Goal: Use online tool/utility: Utilize a website feature to perform a specific function

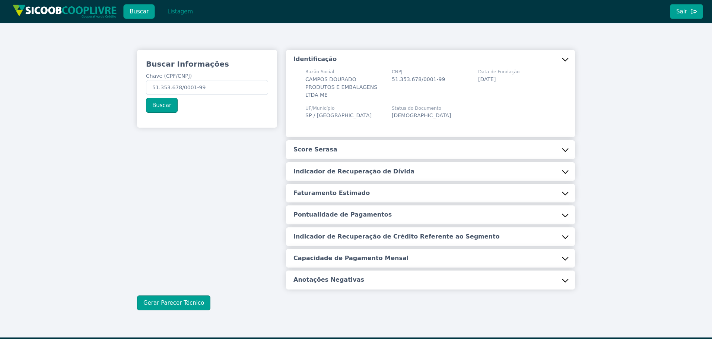
click at [221, 86] on input "51.353.678/0001-99" at bounding box center [207, 87] width 122 height 15
drag, startPoint x: 0, startPoint y: 0, endPoint x: 220, endPoint y: 87, distance: 237.0
click at [221, 87] on input "51.353.678/0001-99" at bounding box center [207, 87] width 122 height 15
click at [159, 108] on button "Buscar" at bounding box center [162, 105] width 32 height 15
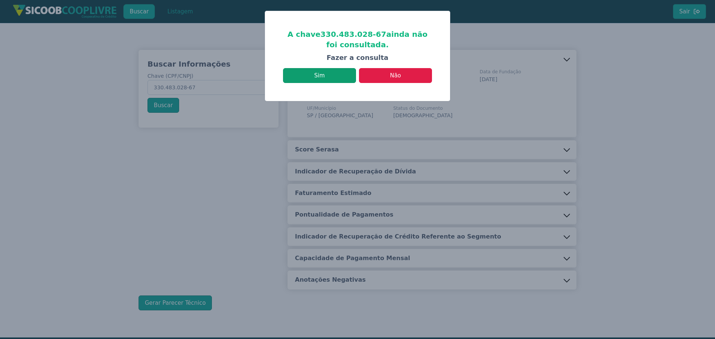
click at [324, 73] on button "Sim" at bounding box center [319, 75] width 73 height 15
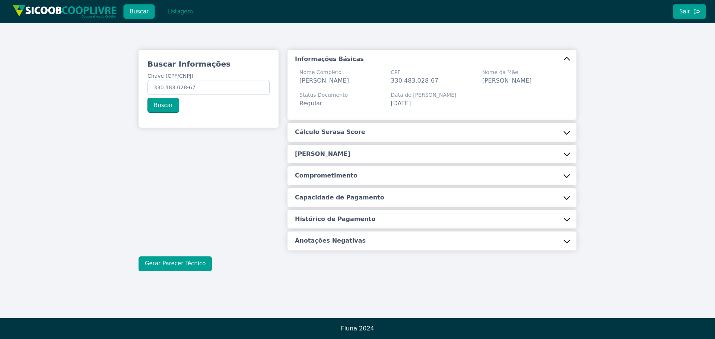
click at [179, 271] on button "Gerar Parecer Técnico" at bounding box center [175, 264] width 73 height 15
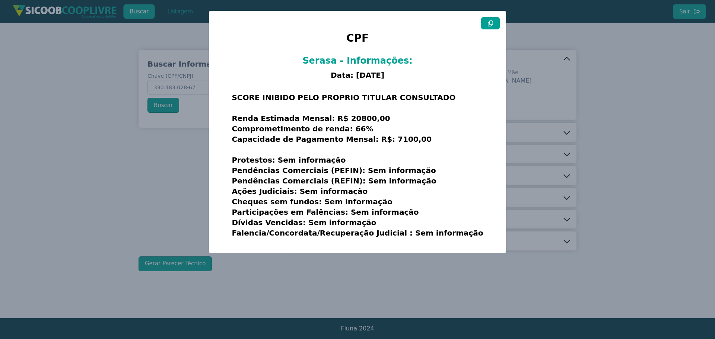
click at [493, 24] on icon at bounding box center [490, 23] width 5 height 6
click at [587, 51] on modal-container "CPF Serasa - Informações: Data: [DATE] SCORE INIBIDO PELO PROPRIO TITULAR CONSU…" at bounding box center [357, 169] width 715 height 339
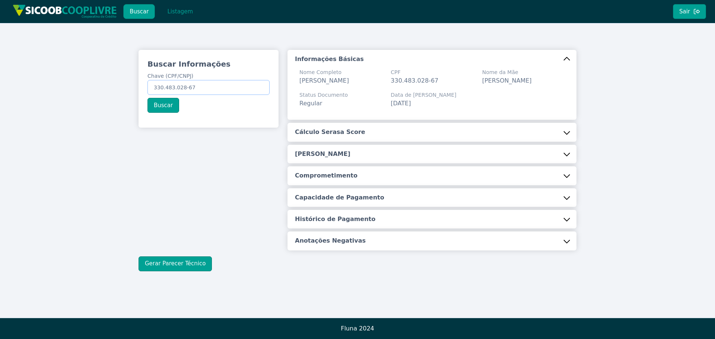
click at [209, 86] on input "330.483.028-67" at bounding box center [208, 87] width 122 height 15
paste input "129.533.298-11"
type input "129.533.298-11"
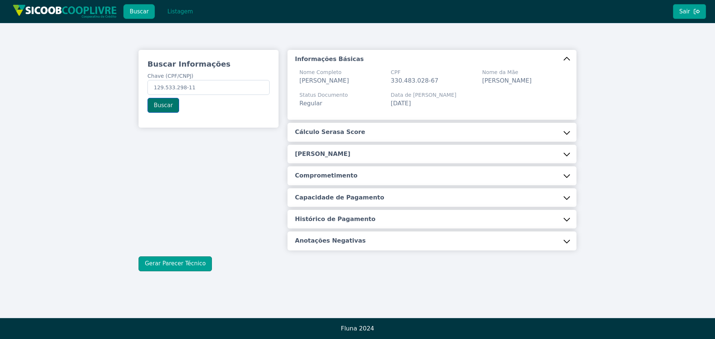
click at [171, 103] on button "Buscar" at bounding box center [163, 105] width 32 height 15
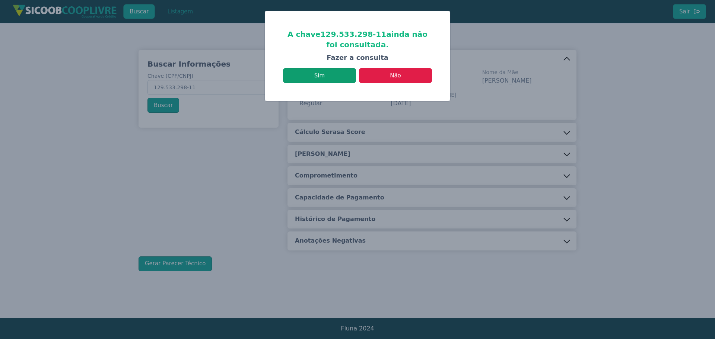
click at [336, 76] on button "Sim" at bounding box center [319, 75] width 73 height 15
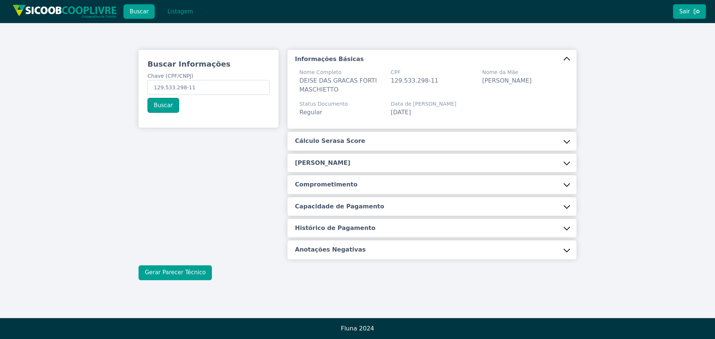
click at [166, 268] on button "Gerar Parecer Técnico" at bounding box center [175, 273] width 73 height 15
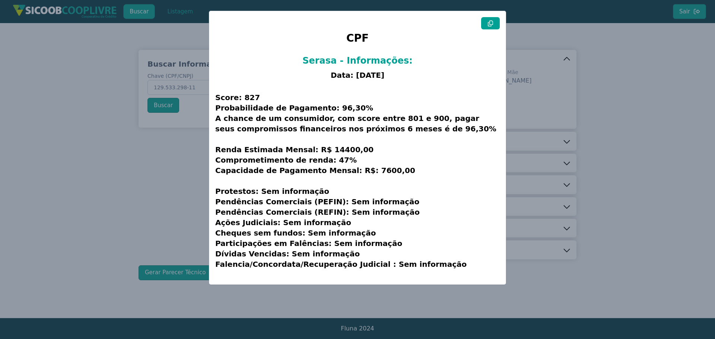
click at [492, 22] on icon at bounding box center [490, 23] width 6 height 6
click at [658, 128] on modal-container "CPF Serasa - Informações: Data: [DATE] Score: 827 Probabilidade de Pagamento: 9…" at bounding box center [357, 169] width 715 height 339
